Goal: Book appointment/travel/reservation

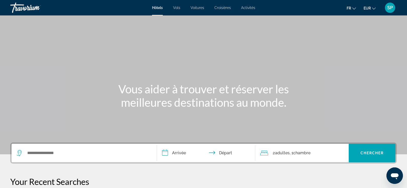
click at [247, 7] on span "Activités" at bounding box center [248, 8] width 14 height 4
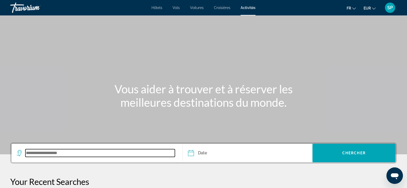
click at [71, 153] on input "Search widget" at bounding box center [99, 153] width 149 height 8
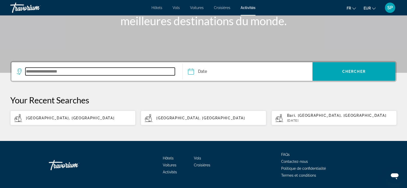
scroll to position [97, 0]
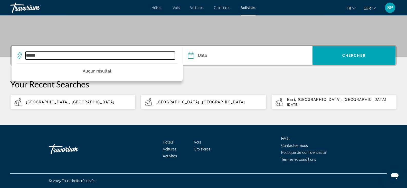
type input "******"
